Goal: Information Seeking & Learning: Learn about a topic

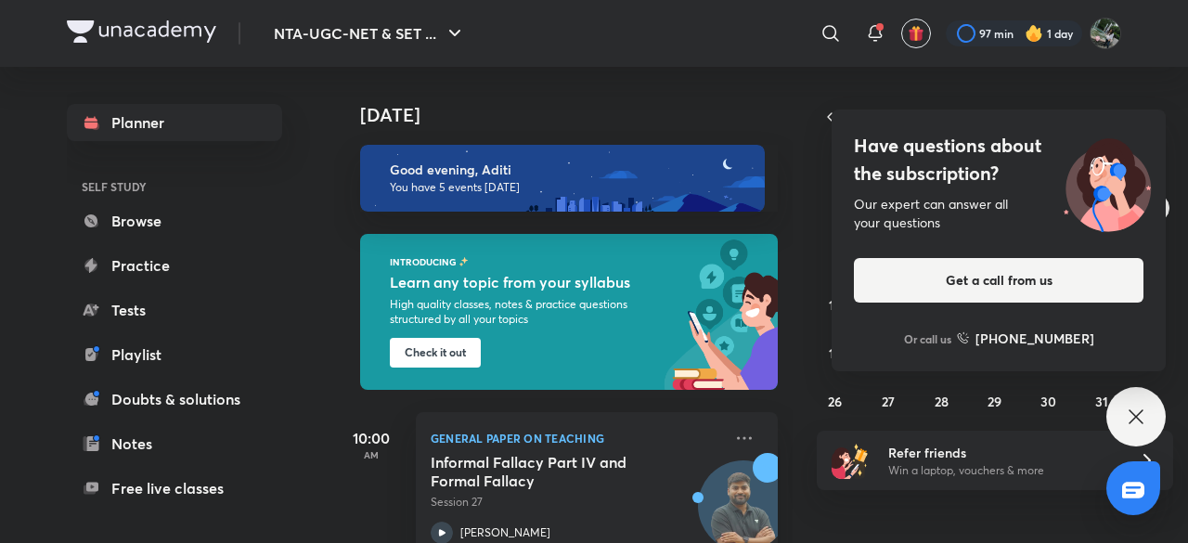
click at [1134, 412] on icon at bounding box center [1136, 417] width 22 height 22
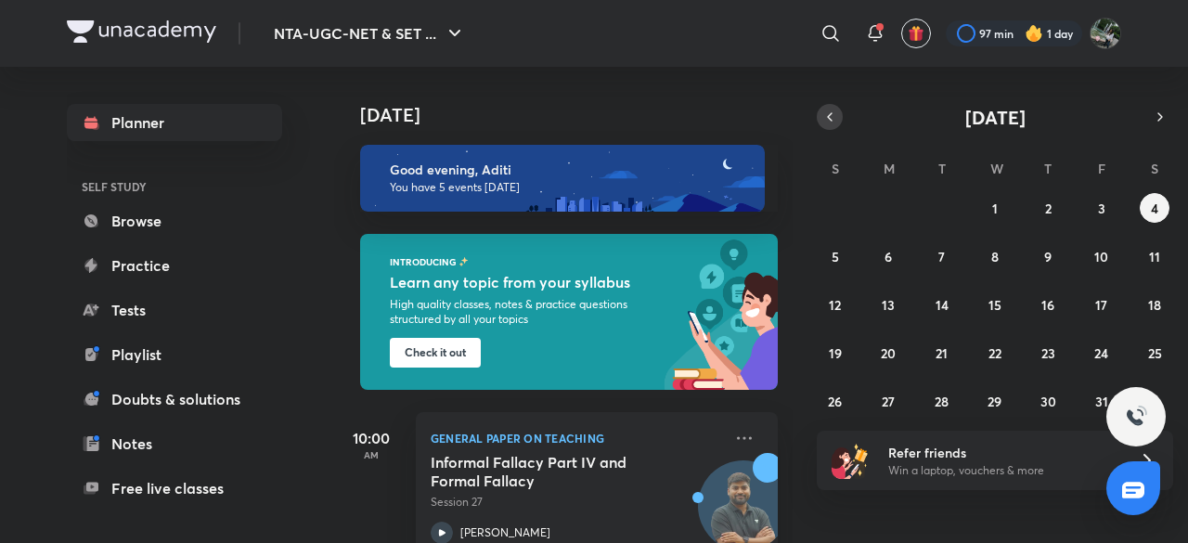
click at [835, 116] on icon "button" at bounding box center [829, 117] width 15 height 17
click at [1161, 302] on abbr "20" at bounding box center [1154, 305] width 15 height 18
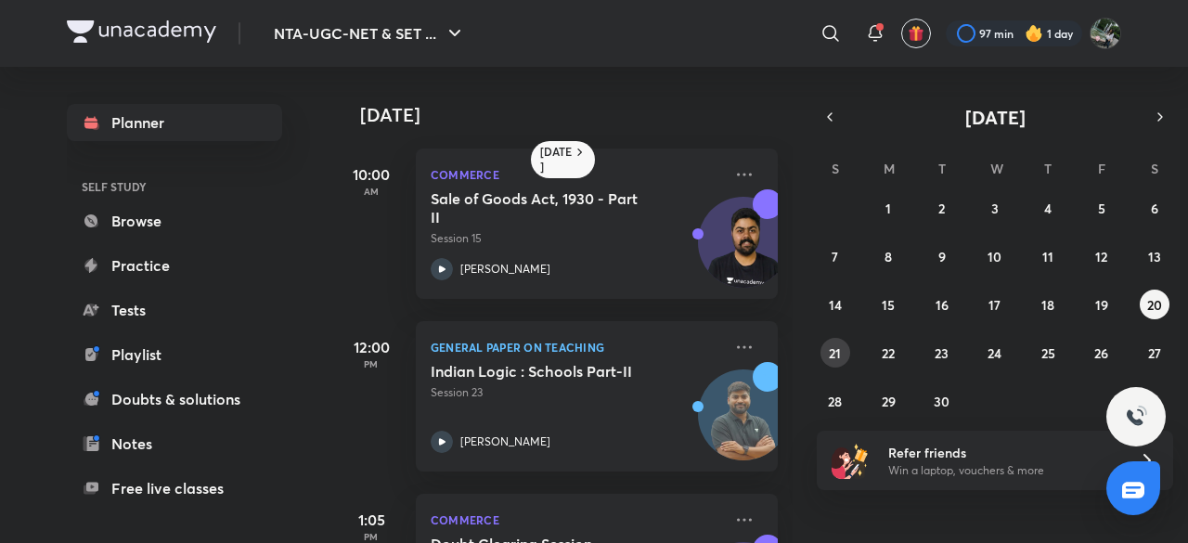
click at [835, 357] on abbr "21" at bounding box center [835, 353] width 12 height 18
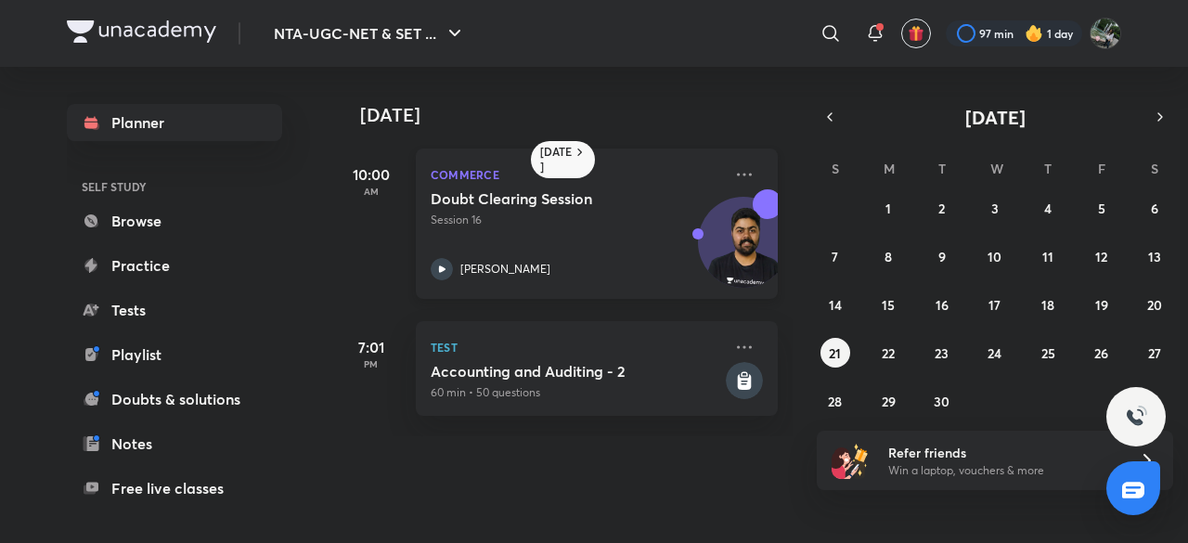
click at [488, 201] on h5 "Doubt Clearing Session" at bounding box center [546, 198] width 231 height 19
click at [887, 345] on abbr "22" at bounding box center [888, 353] width 13 height 18
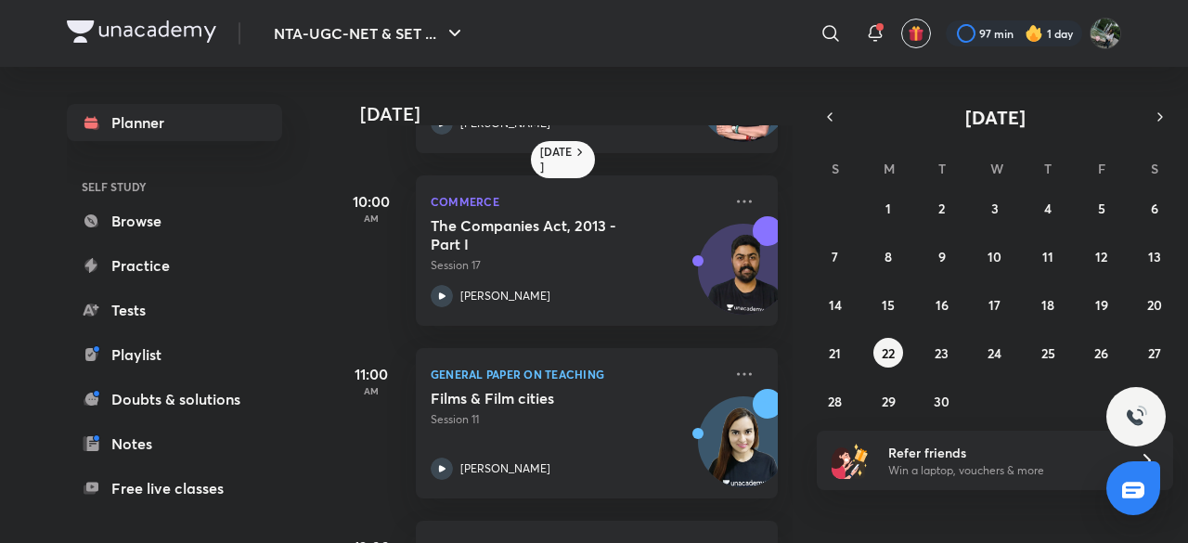
scroll to position [167, 0]
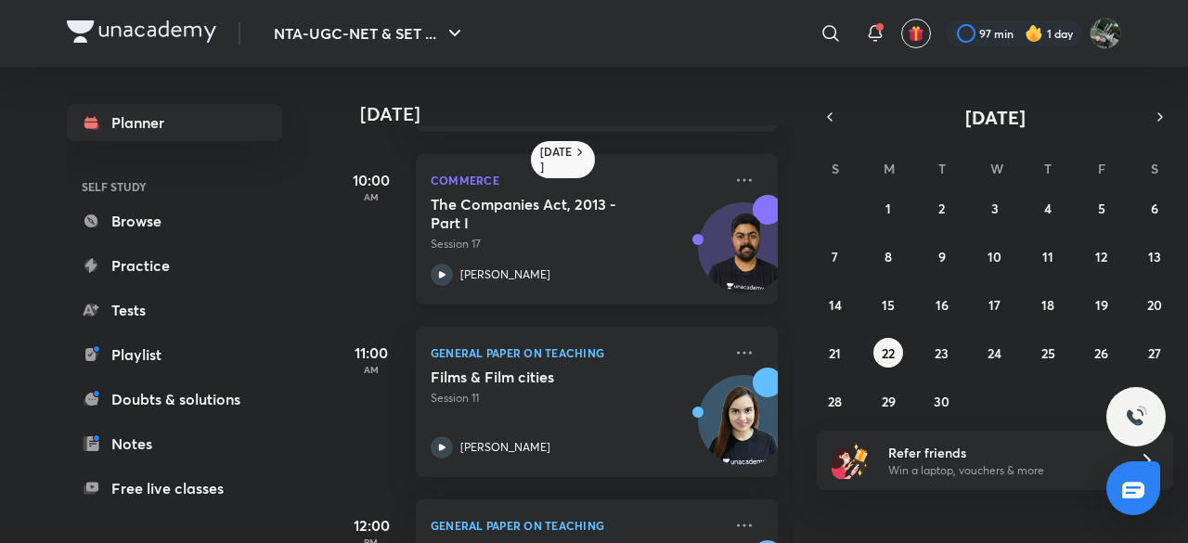
click at [464, 203] on h5 "The Companies Act, 2013 - Part I" at bounding box center [546, 213] width 231 height 37
